Goal: Complete application form

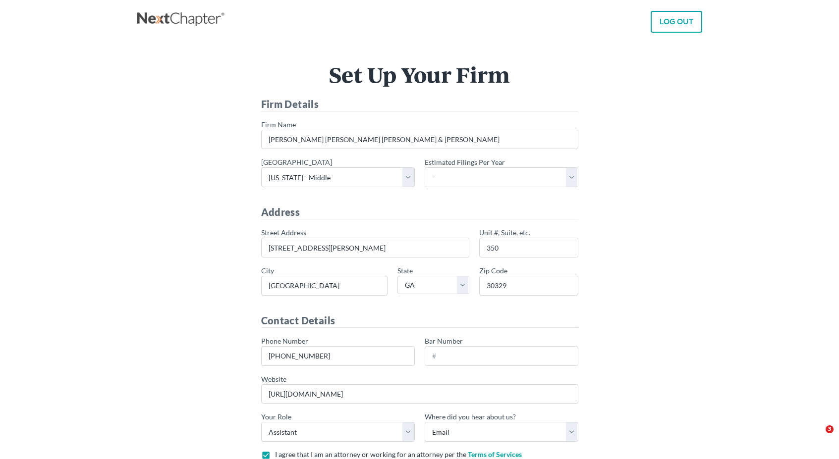
select select "21"
select select "GA"
select select "assistant"
select select "Email"
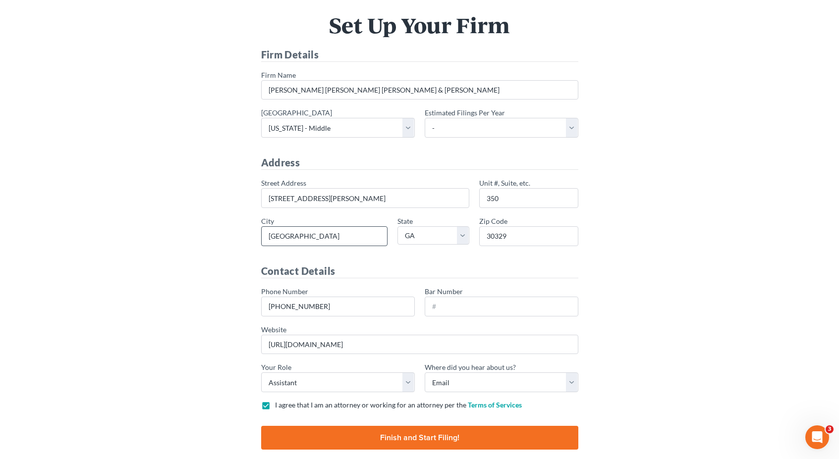
scroll to position [94, 0]
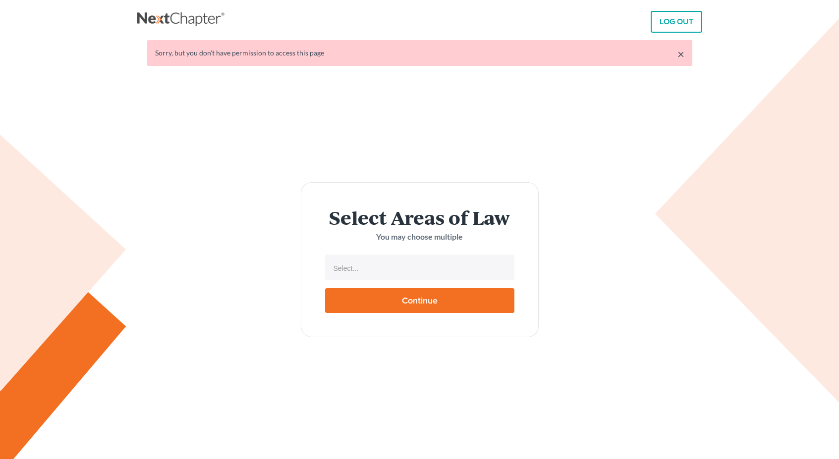
select select
